Goal: Task Accomplishment & Management: Manage account settings

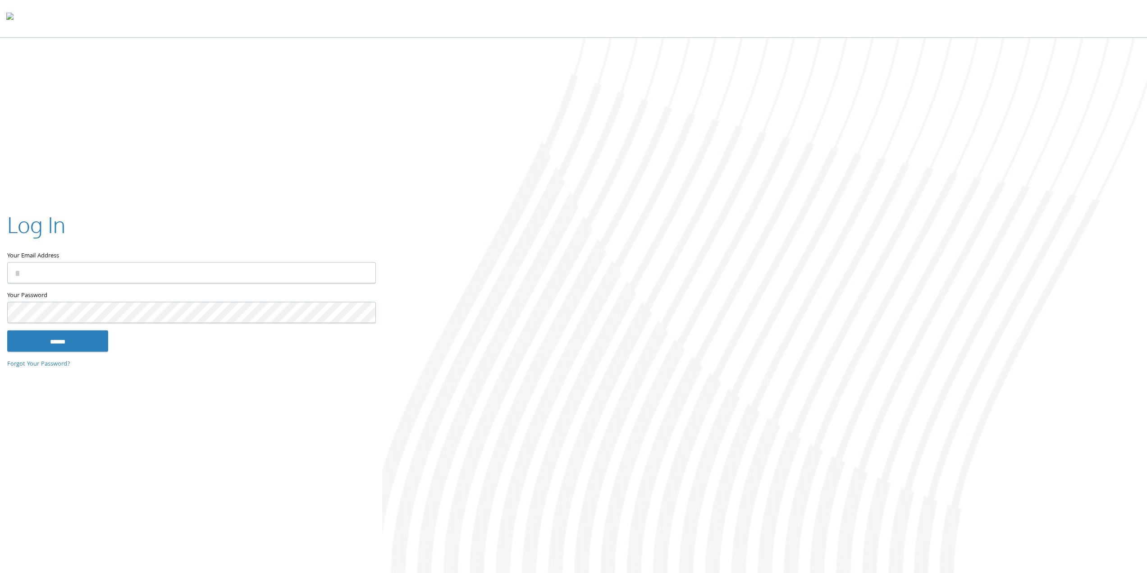
type input "**********"
click at [67, 341] on input "******" at bounding box center [57, 341] width 101 height 22
type input "**********"
click at [60, 338] on input "******" at bounding box center [57, 341] width 101 height 22
